Goal: Navigation & Orientation: Find specific page/section

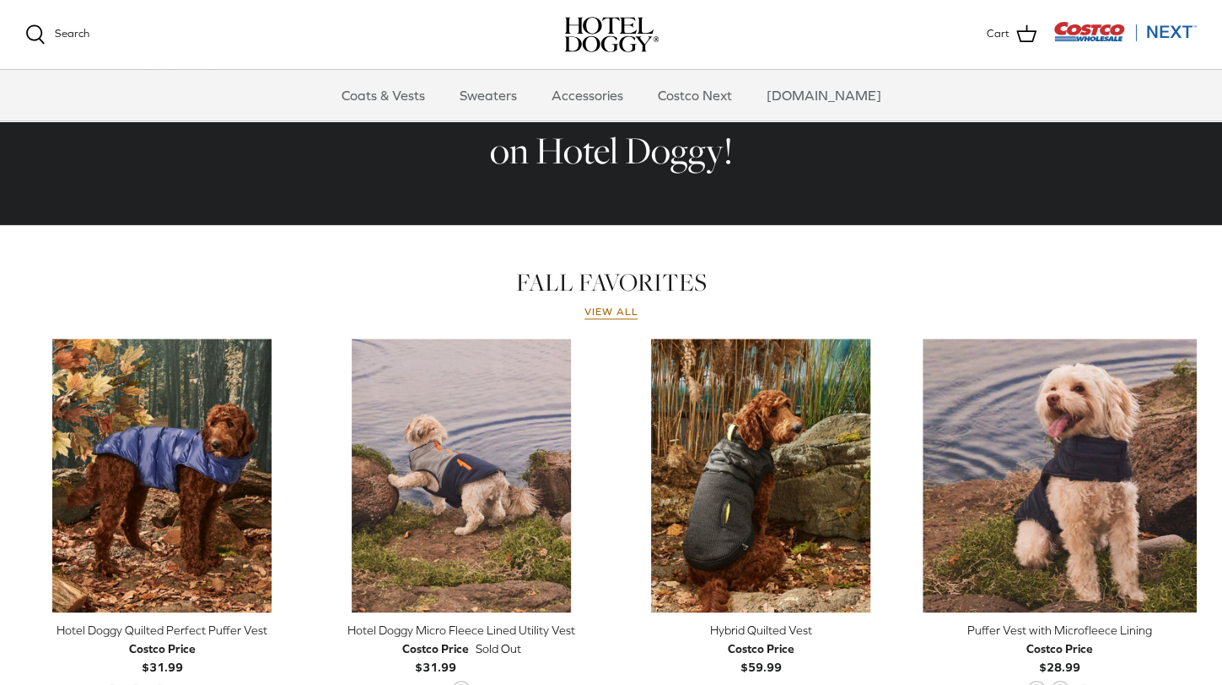
scroll to position [591, 0]
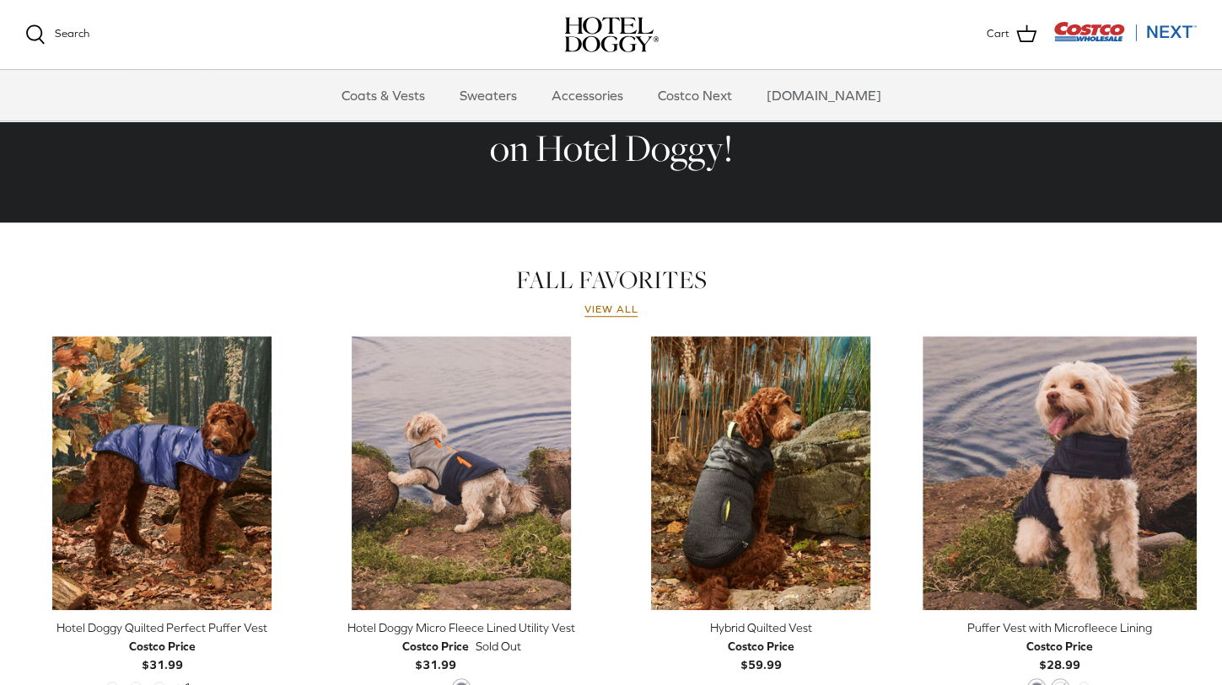
click at [617, 312] on link "View all" at bounding box center [611, 309] width 54 height 13
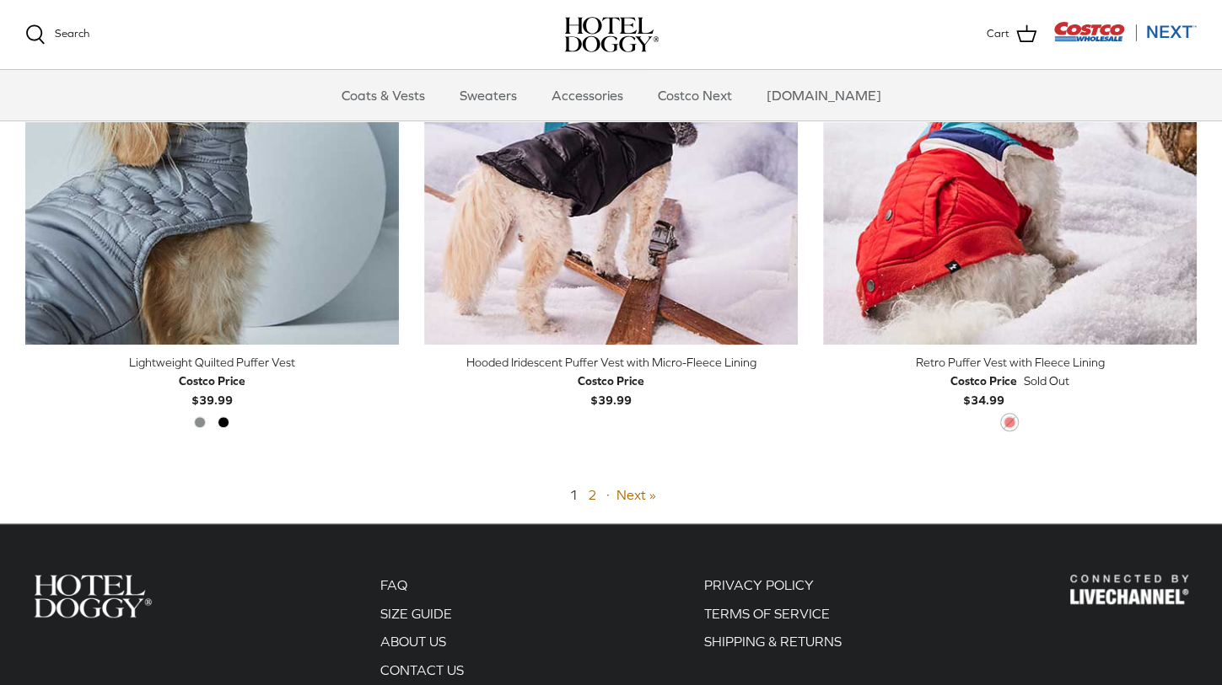
scroll to position [4082, 0]
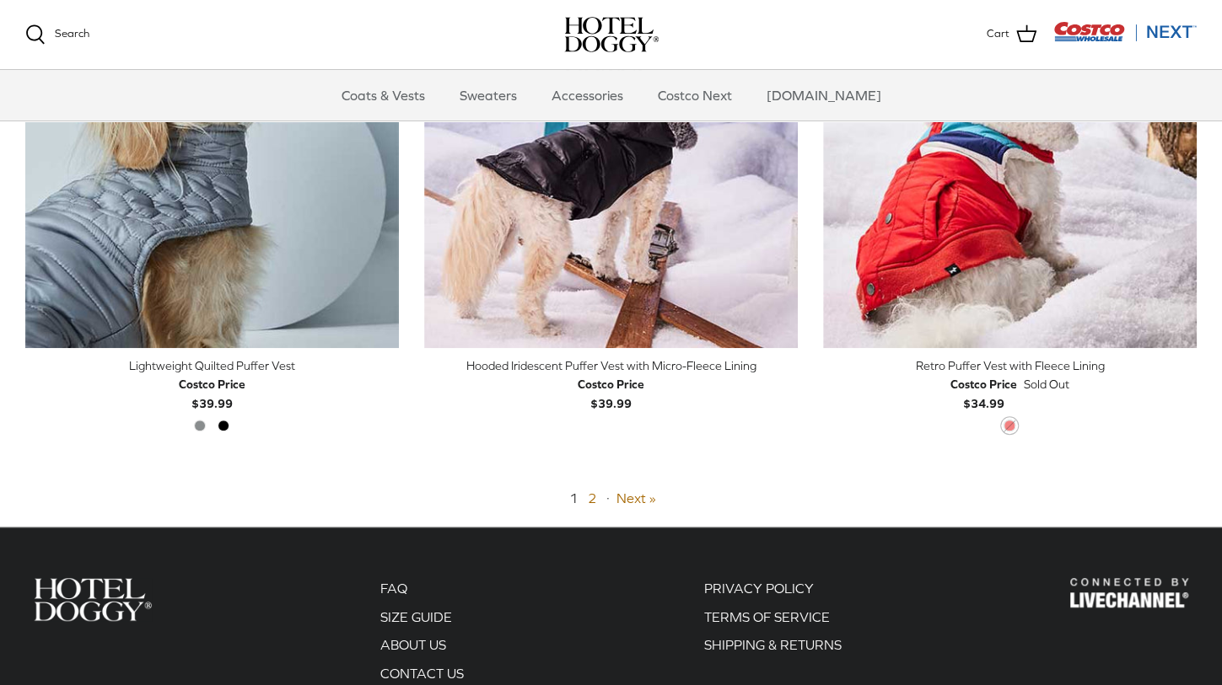
click at [641, 497] on link "Next »" at bounding box center [636, 498] width 40 height 15
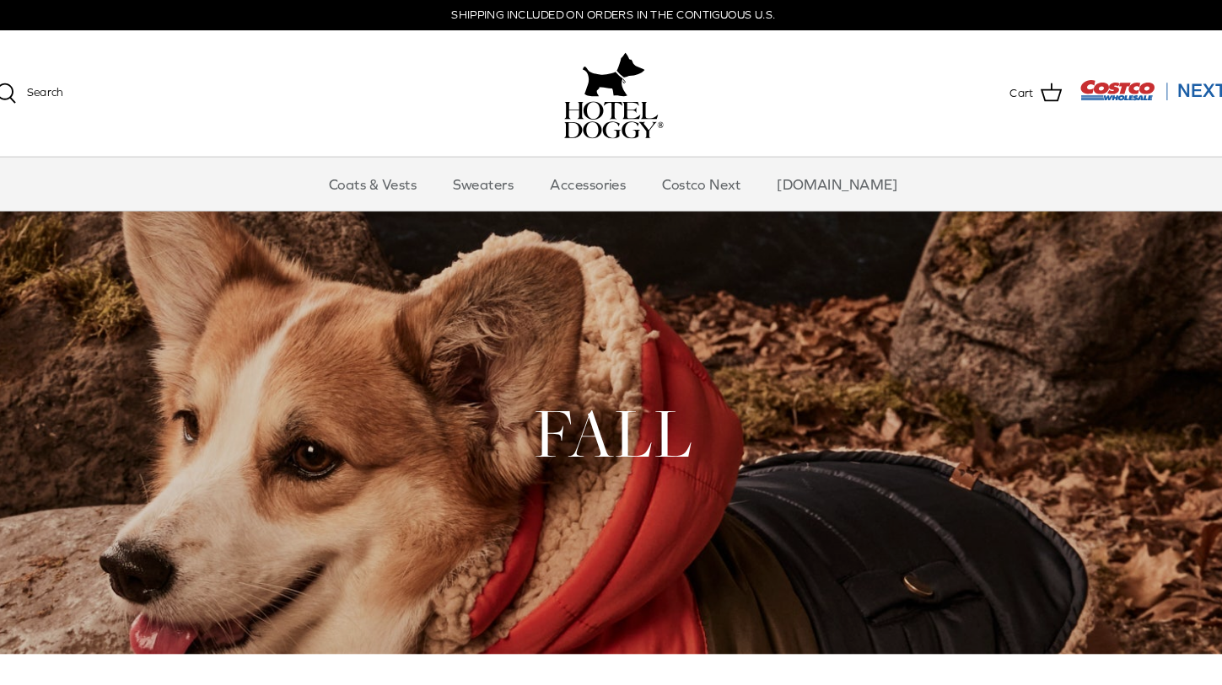
click at [613, 180] on link "Accessories" at bounding box center [587, 174] width 102 height 51
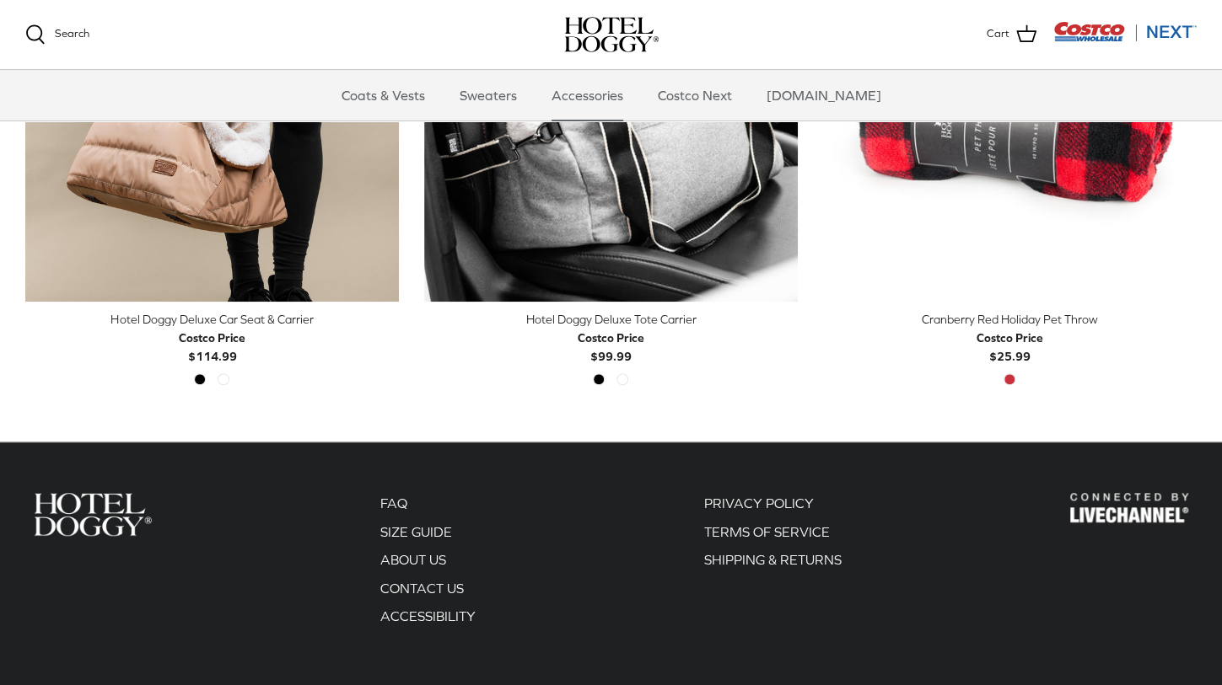
scroll to position [700, 0]
